Goal: Task Accomplishment & Management: Manage account settings

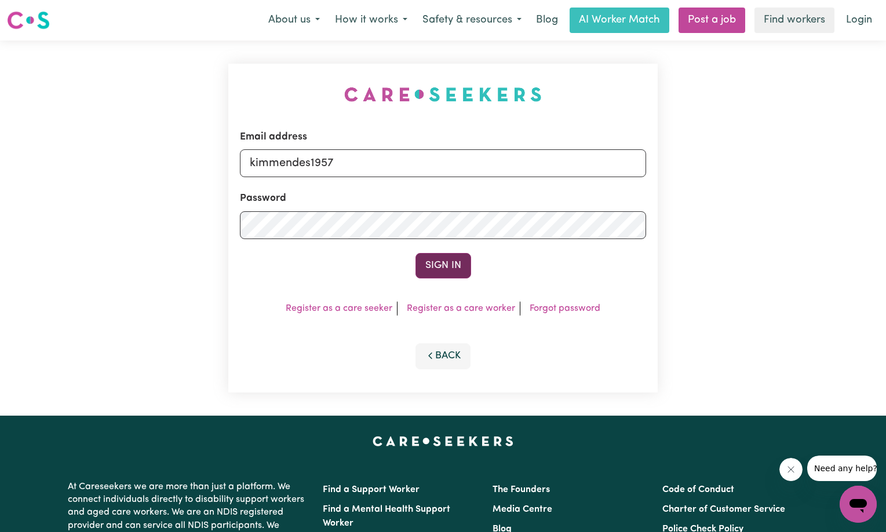
click at [443, 264] on button "Sign In" at bounding box center [443, 265] width 56 height 25
click at [338, 163] on input "kimmendes1957" at bounding box center [443, 163] width 406 height 28
type input "[EMAIL_ADDRESS][DOMAIN_NAME]"
click at [415, 253] on button "Sign In" at bounding box center [443, 265] width 56 height 25
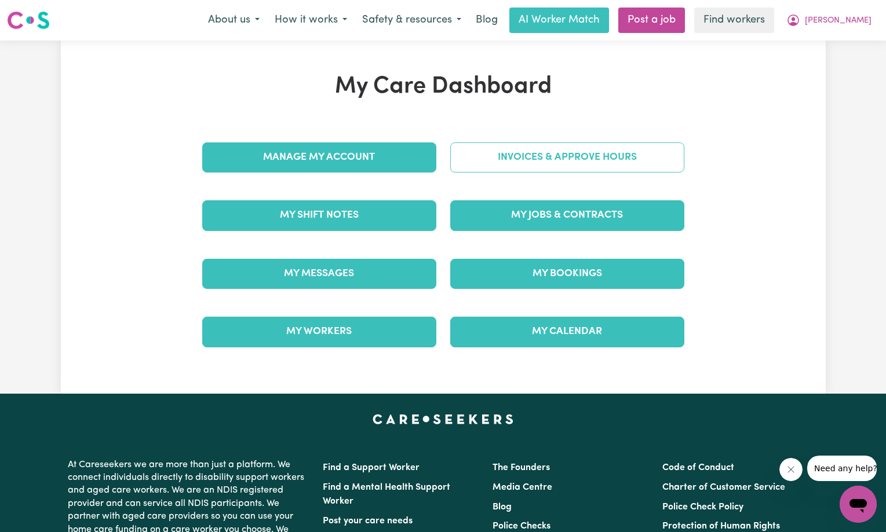
click at [565, 152] on link "Invoices & Approve Hours" at bounding box center [567, 158] width 234 height 30
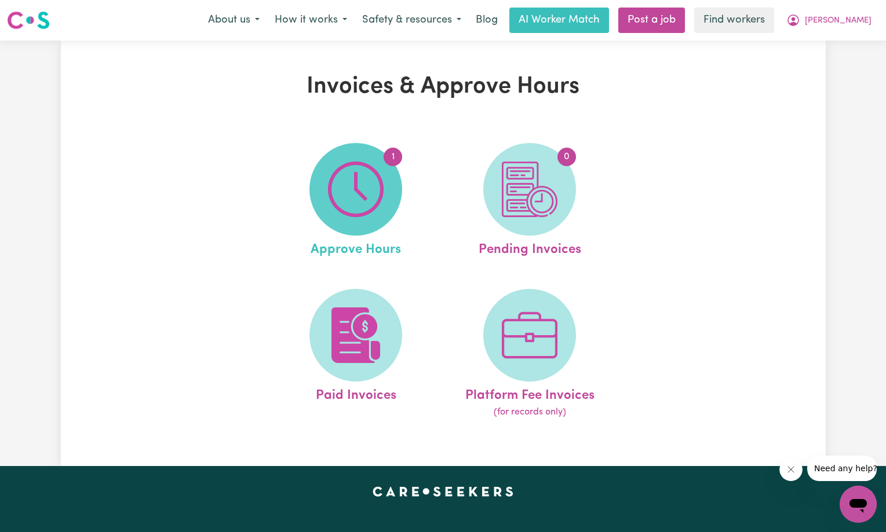
click at [359, 169] on img at bounding box center [356, 190] width 56 height 56
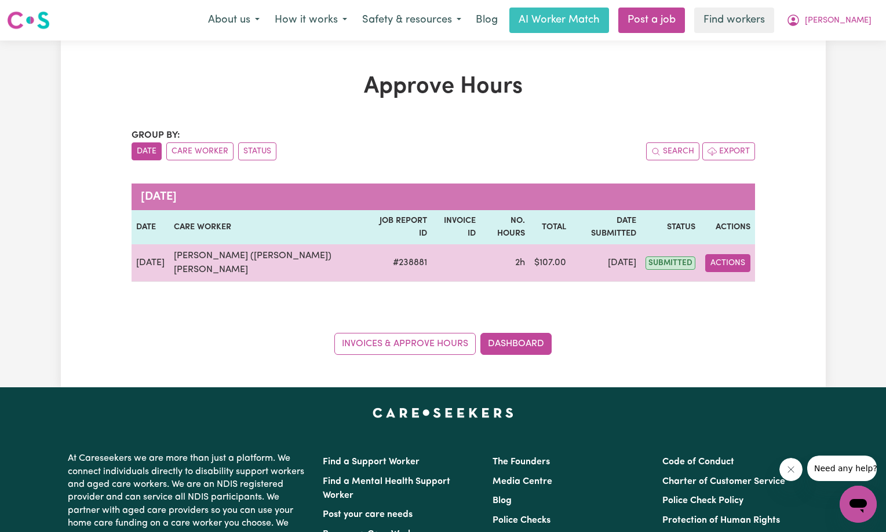
click at [724, 254] on button "Actions" at bounding box center [727, 263] width 45 height 18
click at [727, 279] on link "View Job Report" at bounding box center [755, 290] width 99 height 23
select select "pm"
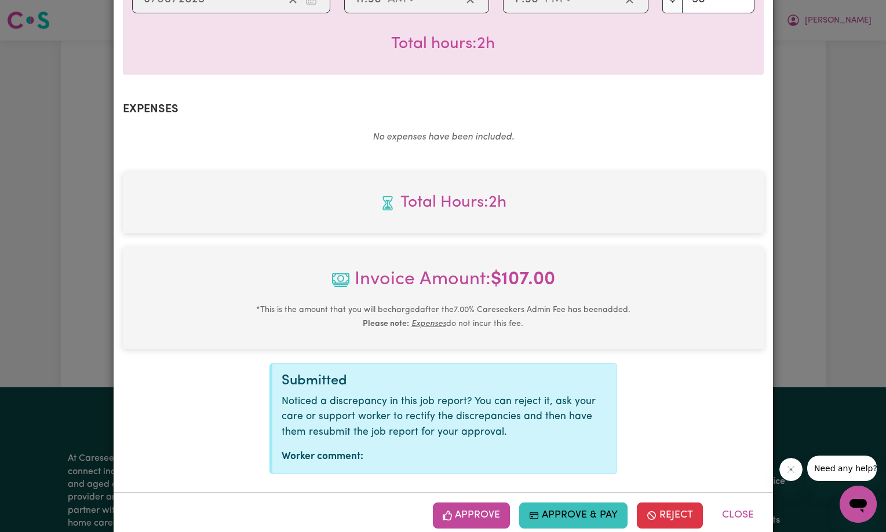
scroll to position [362, 0]
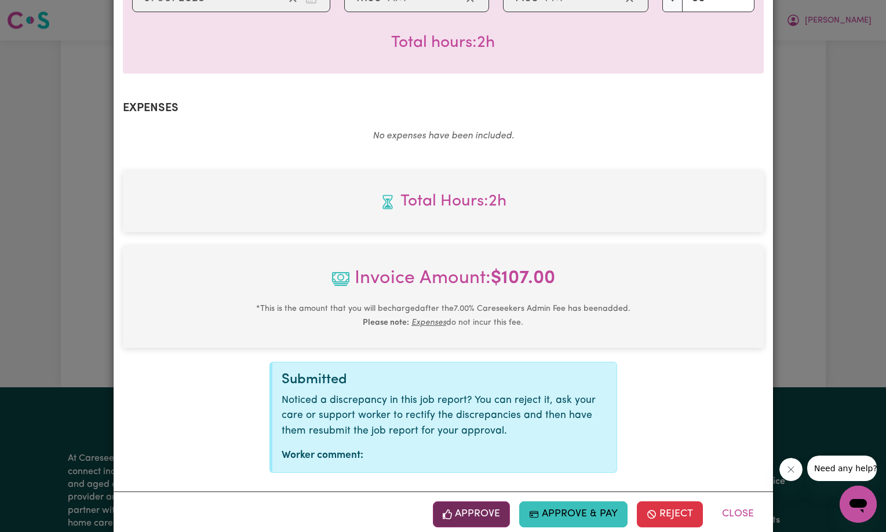
click at [481, 502] on button "Approve" at bounding box center [472, 514] width 78 height 25
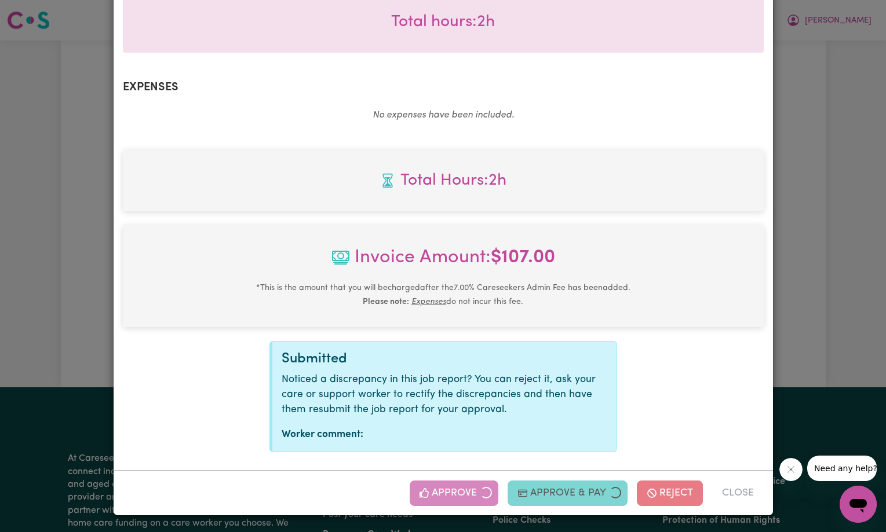
scroll to position [174, 0]
